Goal: Book appointment/travel/reservation

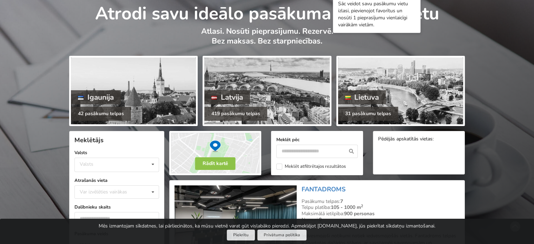
scroll to position [35, 0]
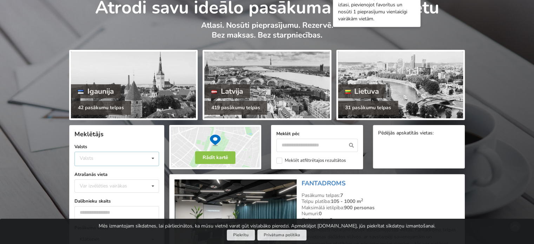
click at [154, 160] on icon at bounding box center [153, 158] width 10 height 13
click at [116, 185] on div "Latvija" at bounding box center [117, 185] width 84 height 13
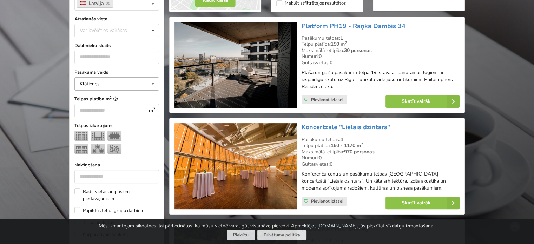
scroll to position [192, 0]
click at [141, 29] on div "Var izvēlēties vairākas" at bounding box center [110, 30] width 65 height 8
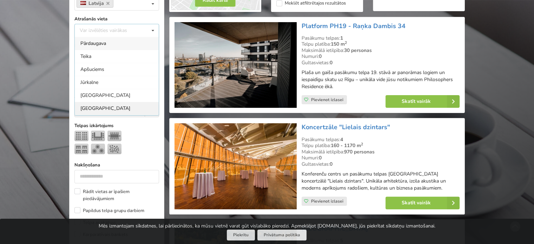
click at [95, 109] on div "[GEOGRAPHIC_DATA]" at bounding box center [117, 108] width 84 height 13
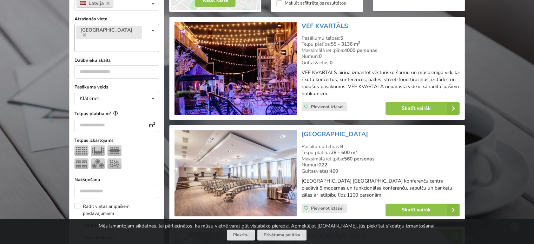
scroll to position [157, 0]
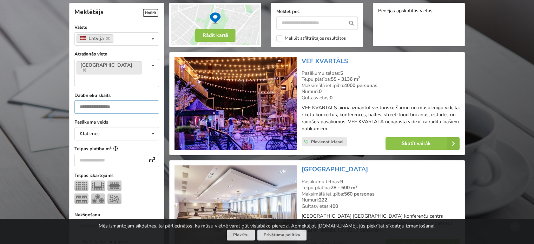
click at [119, 100] on input "number" at bounding box center [116, 106] width 85 height 13
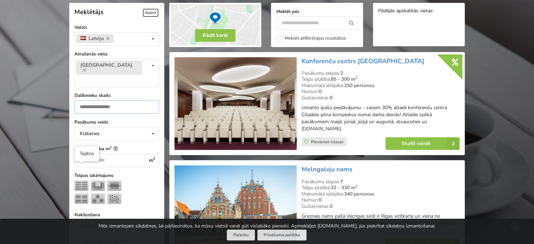
type input "***"
click at [80, 180] on img at bounding box center [81, 185] width 14 height 11
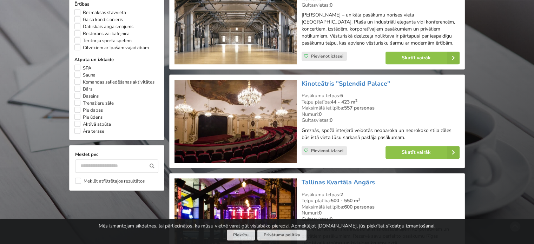
scroll to position [578, 0]
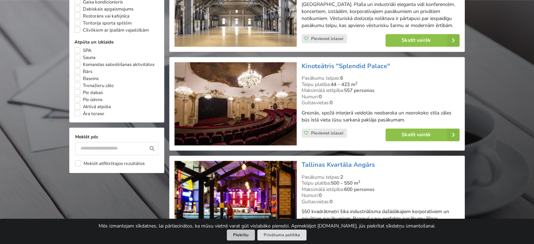
click at [244, 233] on button "Piekrītu" at bounding box center [241, 235] width 28 height 11
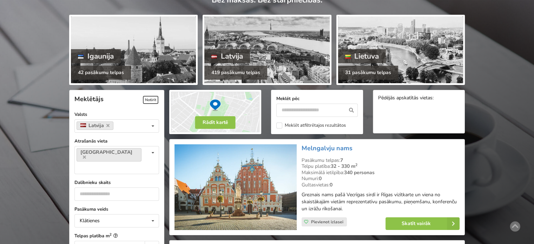
scroll to position [105, 0]
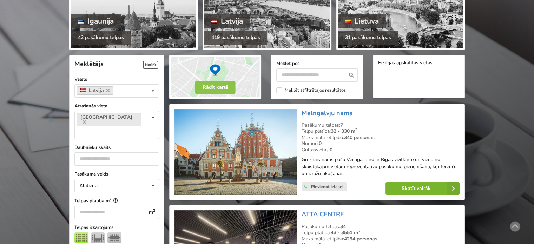
click at [439, 189] on link "Skatīt vairāk" at bounding box center [422, 188] width 74 height 13
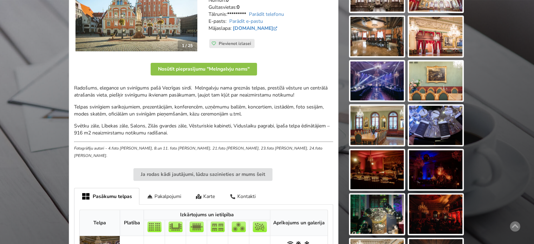
scroll to position [105, 0]
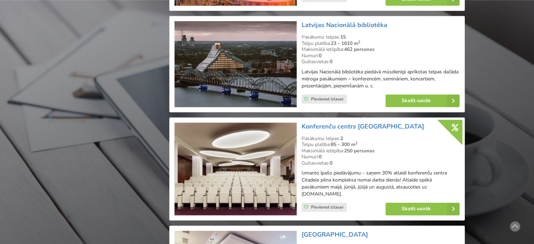
scroll to position [842, 0]
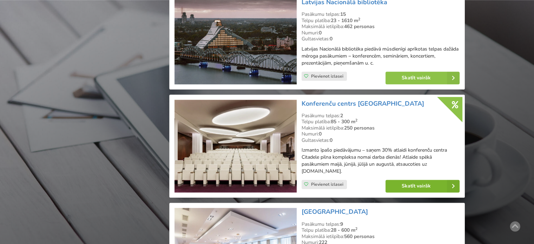
click at [451, 187] on icon at bounding box center [453, 186] width 13 height 13
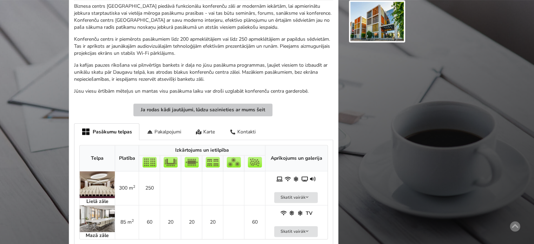
scroll to position [316, 0]
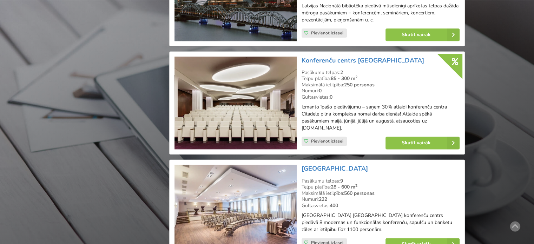
scroll to position [948, 0]
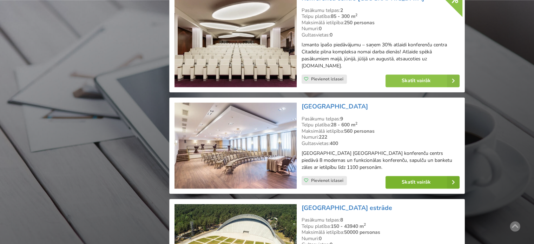
click at [451, 180] on icon at bounding box center [453, 182] width 13 height 13
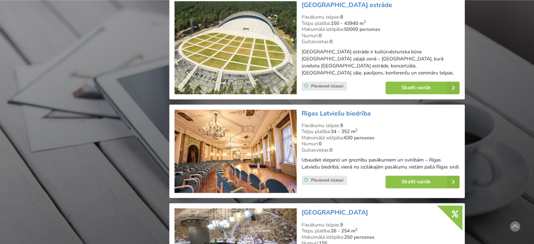
scroll to position [1158, 0]
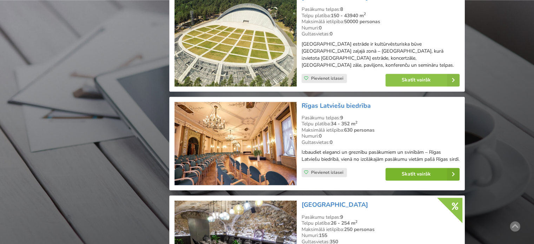
click at [430, 175] on link "Skatīt vairāk" at bounding box center [422, 174] width 74 height 13
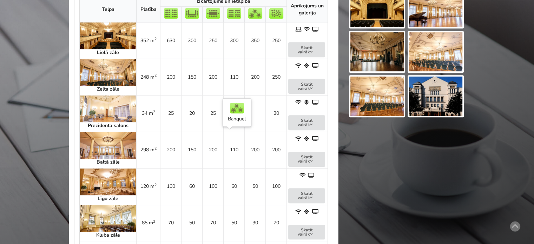
scroll to position [386, 0]
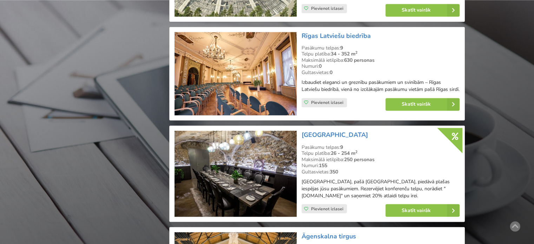
scroll to position [1228, 0]
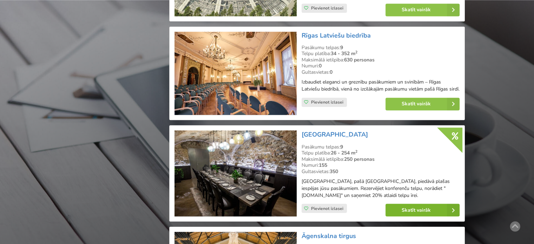
click at [420, 204] on link "Skatīt vairāk" at bounding box center [422, 210] width 74 height 13
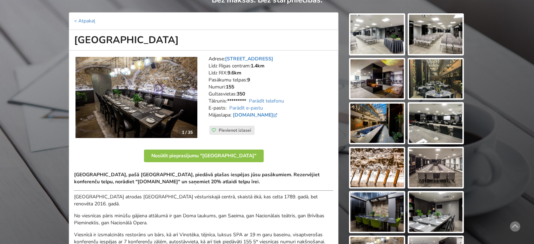
scroll to position [105, 0]
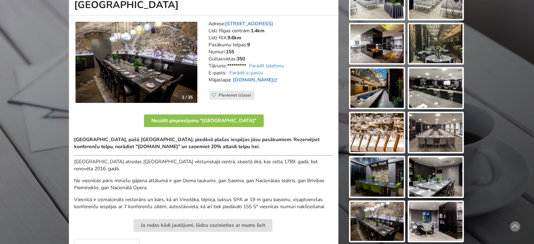
click at [182, 51] on img at bounding box center [136, 62] width 122 height 81
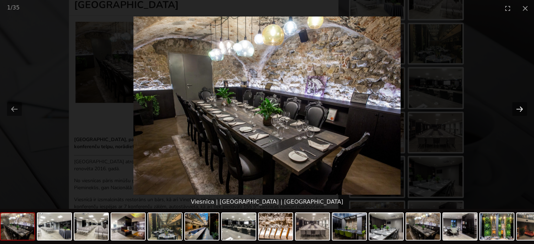
click at [518, 108] on button "Next slide" at bounding box center [519, 109] width 15 height 14
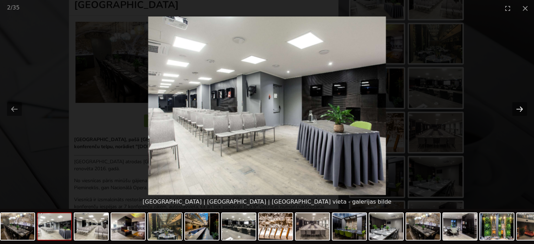
click at [518, 108] on button "Next slide" at bounding box center [519, 109] width 15 height 14
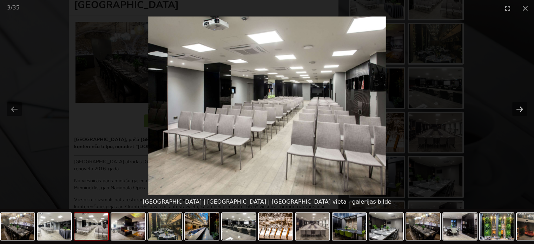
click at [518, 108] on button "Next slide" at bounding box center [519, 109] width 15 height 14
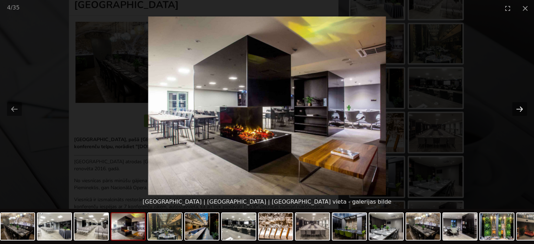
click at [518, 108] on button "Next slide" at bounding box center [519, 109] width 15 height 14
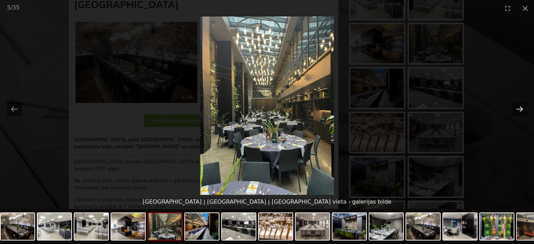
click at [518, 108] on button "Next slide" at bounding box center [519, 109] width 15 height 14
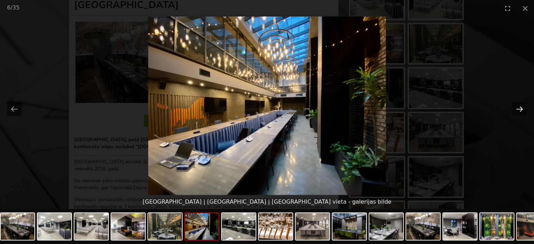
click at [518, 108] on button "Next slide" at bounding box center [519, 109] width 15 height 14
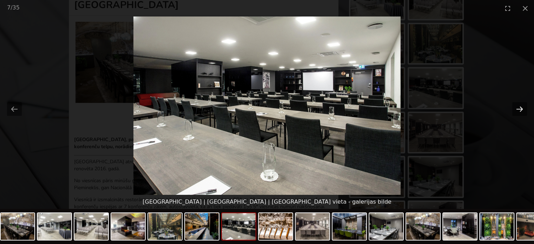
click at [518, 108] on button "Next slide" at bounding box center [519, 109] width 15 height 14
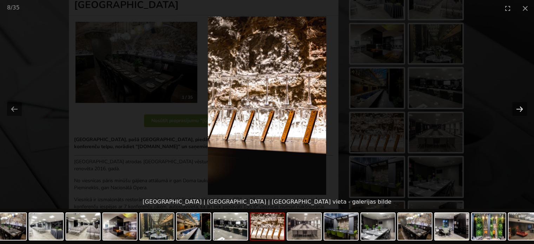
click at [518, 108] on button "Next slide" at bounding box center [519, 109] width 15 height 14
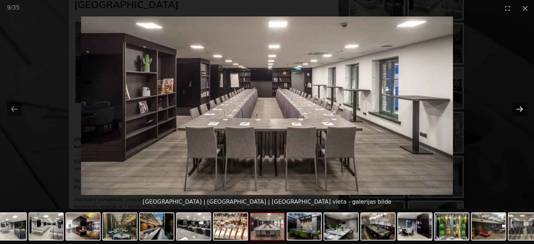
click at [518, 108] on button "Next slide" at bounding box center [519, 109] width 15 height 14
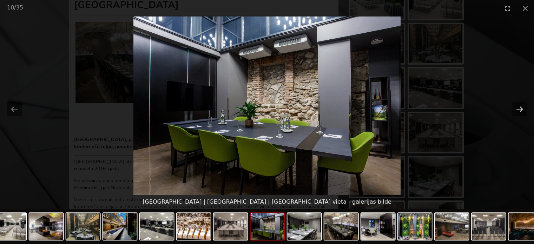
click at [518, 108] on button "Next slide" at bounding box center [519, 109] width 15 height 14
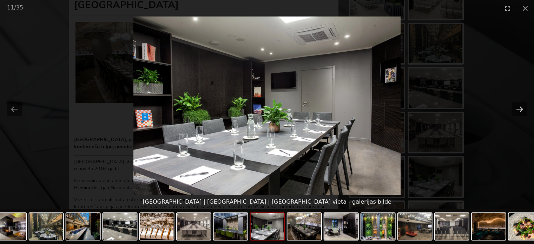
click at [518, 108] on button "Next slide" at bounding box center [519, 109] width 15 height 14
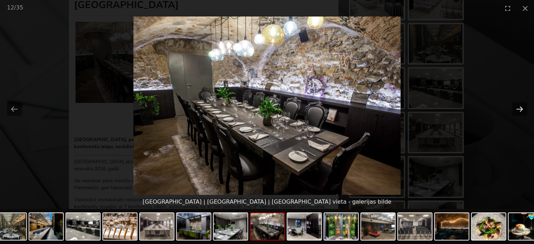
click at [518, 108] on button "Next slide" at bounding box center [519, 109] width 15 height 14
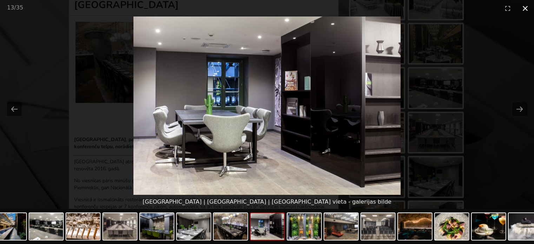
click at [523, 5] on button "Close gallery" at bounding box center [525, 8] width 18 height 16
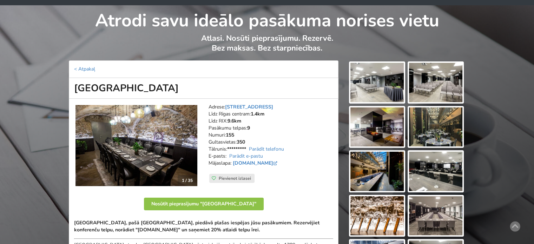
scroll to position [0, 0]
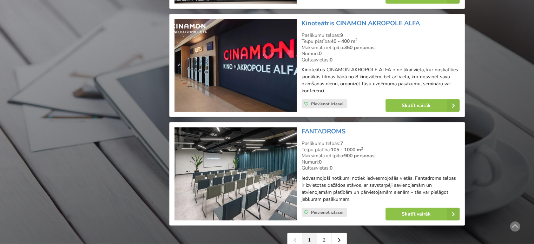
scroll to position [1544, 0]
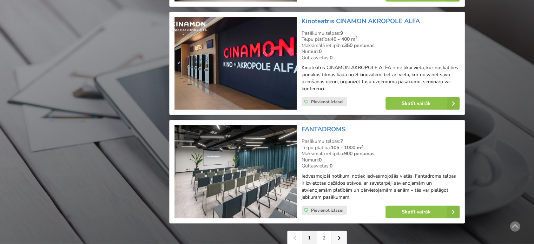
click at [338, 235] on icon at bounding box center [339, 237] width 3 height 5
